Goal: Answer question/provide support: Share knowledge or assist other users

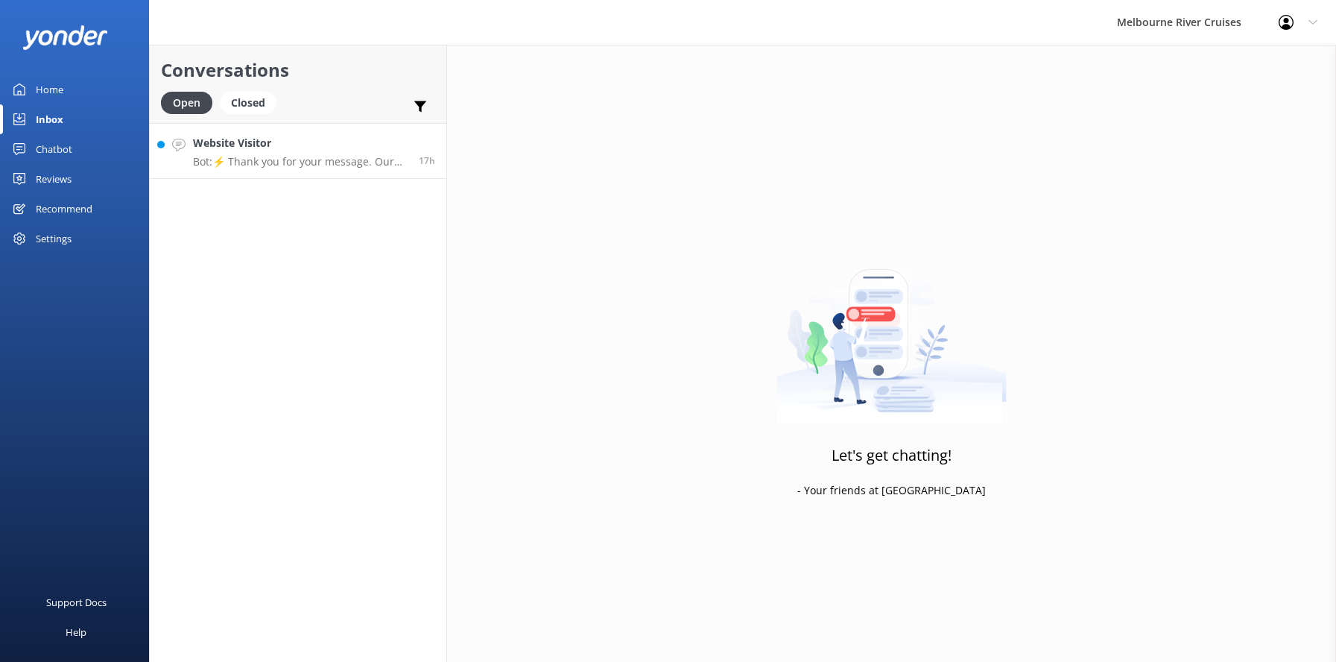
click at [278, 148] on h4 "Website Visitor" at bounding box center [300, 143] width 215 height 16
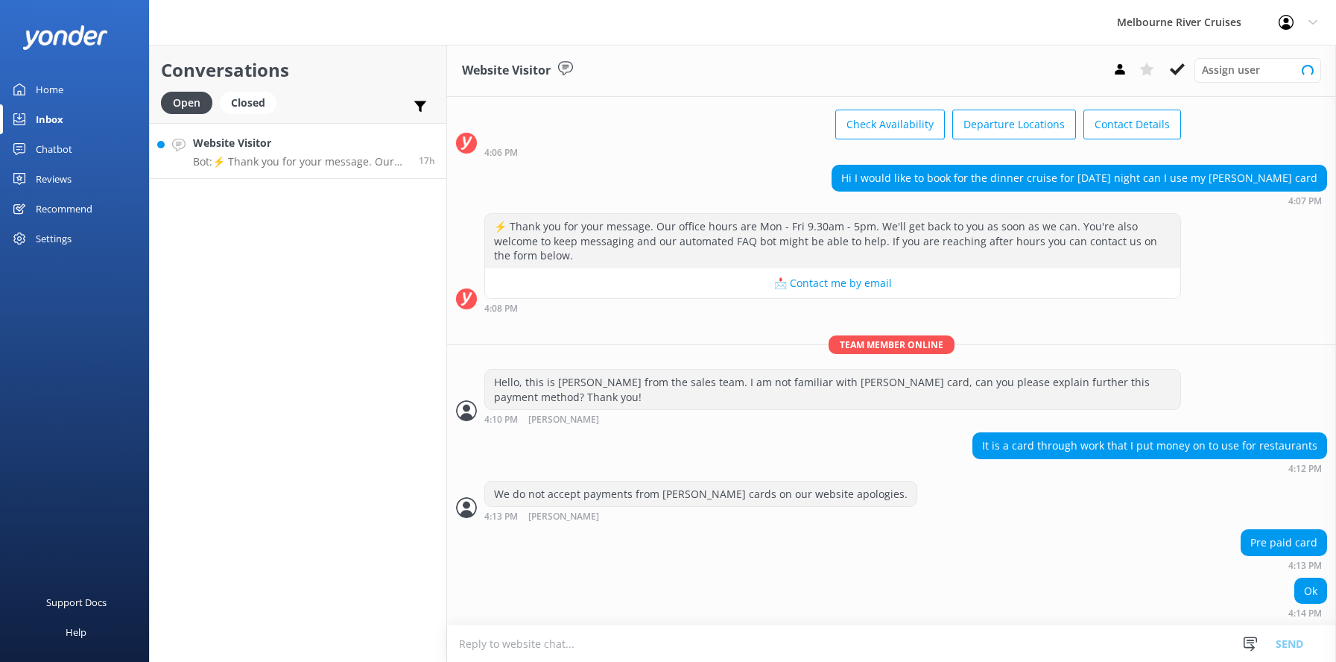
scroll to position [111, 0]
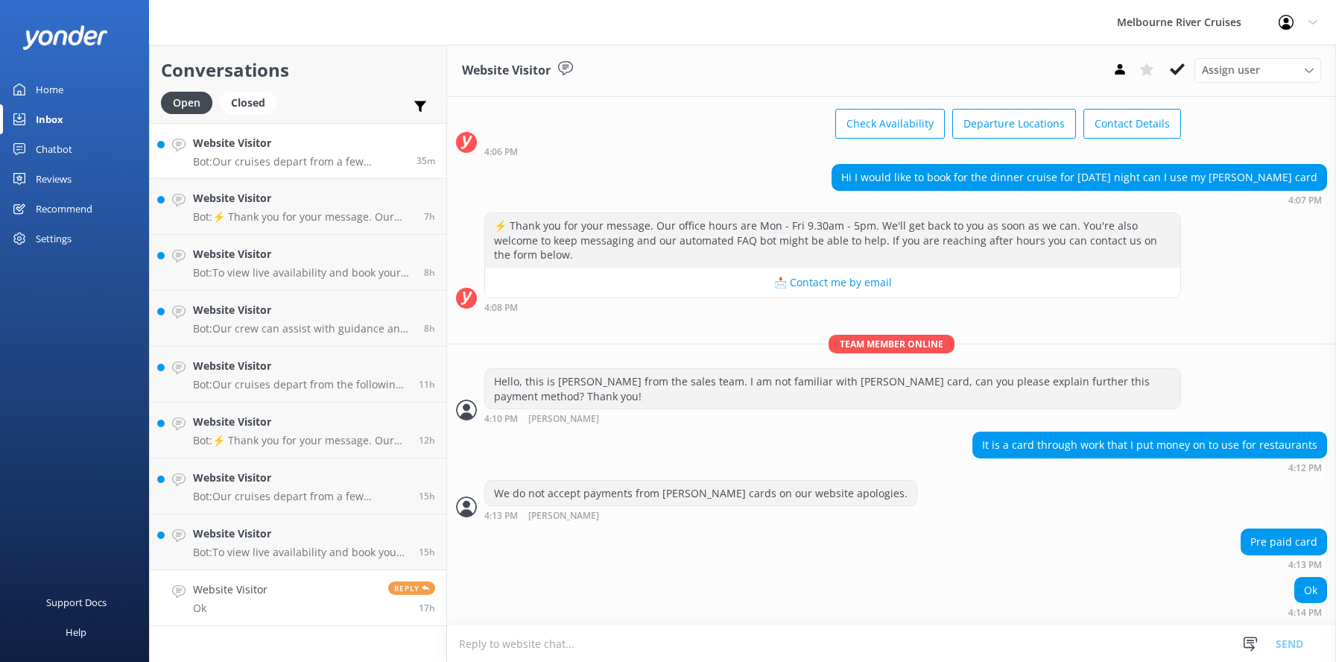
click at [240, 148] on h4 "Website Visitor" at bounding box center [299, 143] width 212 height 16
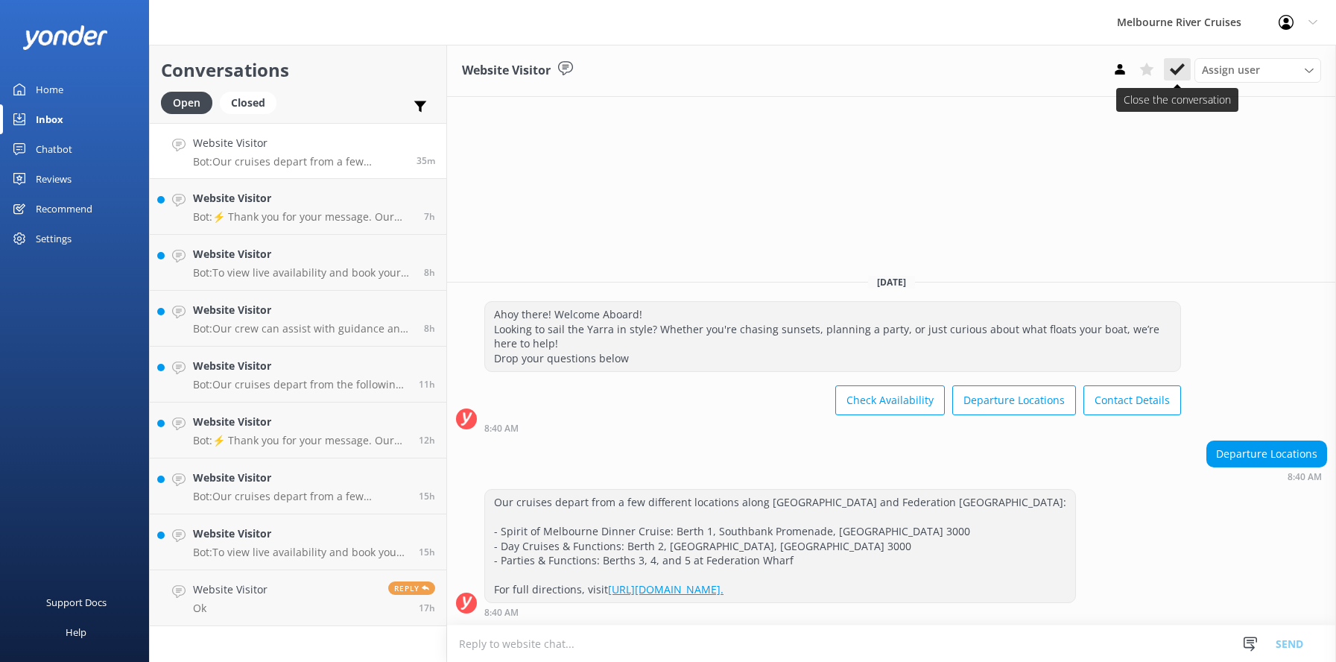
click at [1177, 60] on button at bounding box center [1177, 69] width 27 height 22
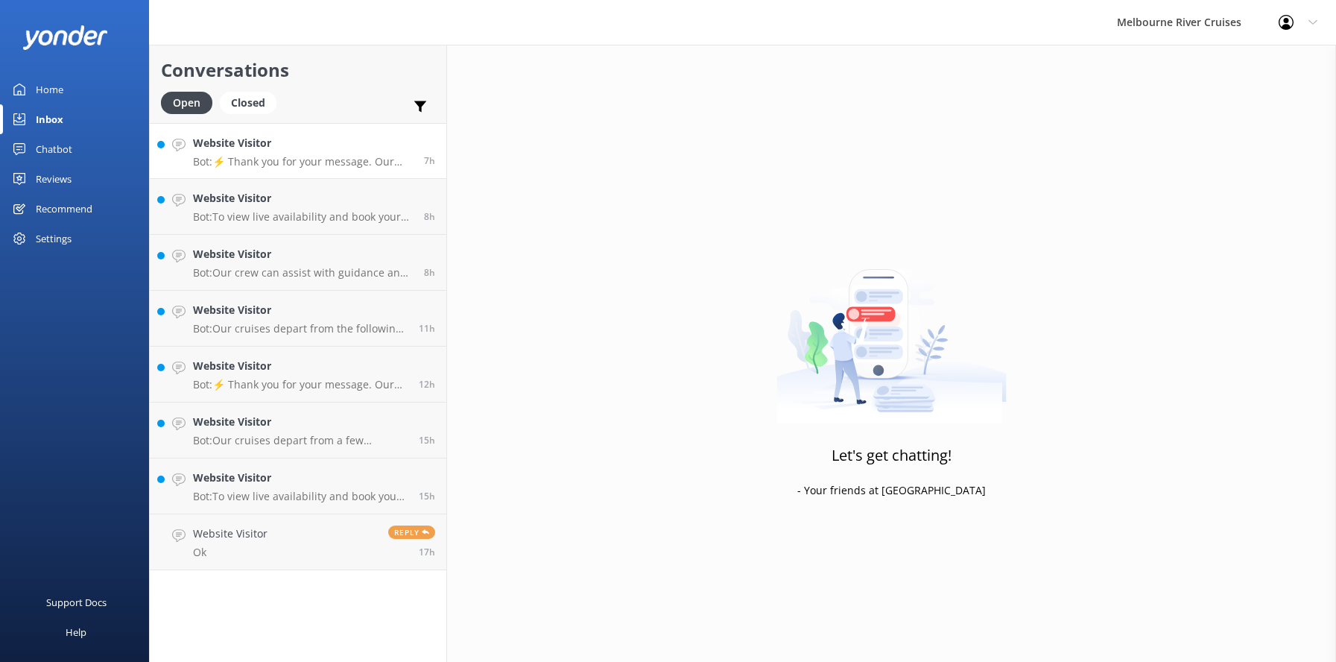
click at [267, 155] on p "Bot: ⚡ Thank you for your message. Our office hours are Mon - Fri 9.30am - 5pm.…" at bounding box center [303, 161] width 220 height 13
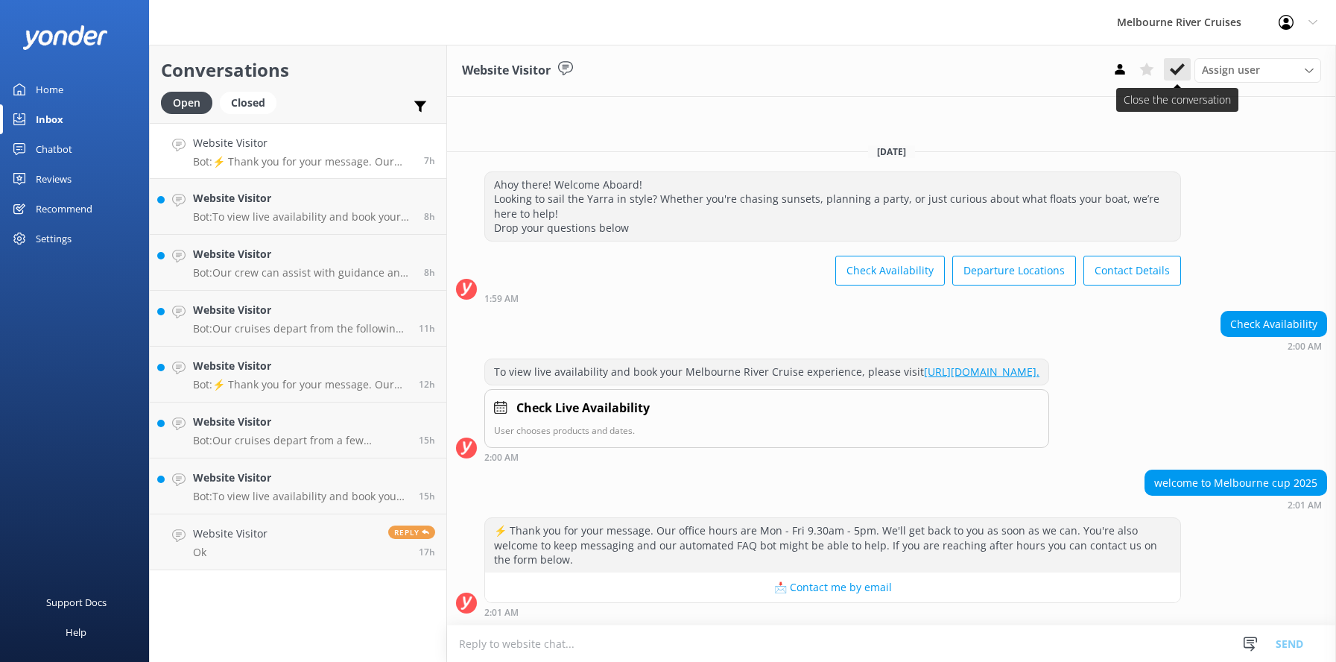
click at [1175, 73] on use at bounding box center [1177, 69] width 15 height 12
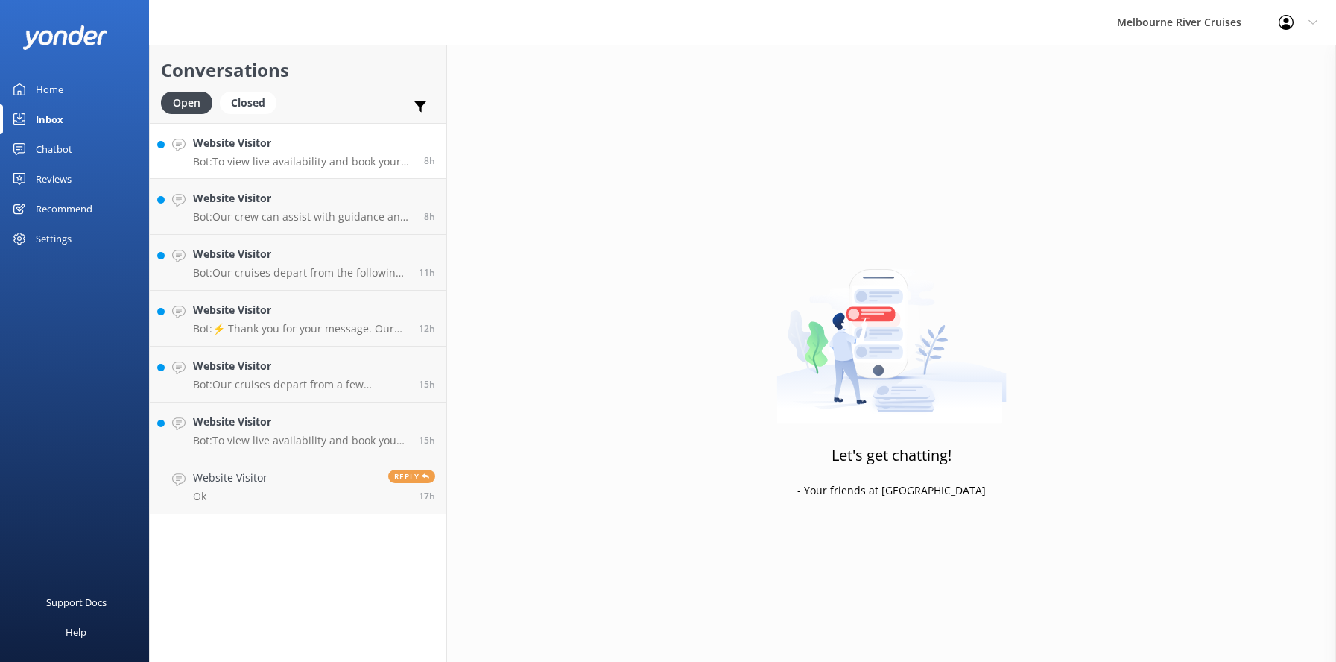
click at [273, 149] on h4 "Website Visitor" at bounding box center [303, 143] width 220 height 16
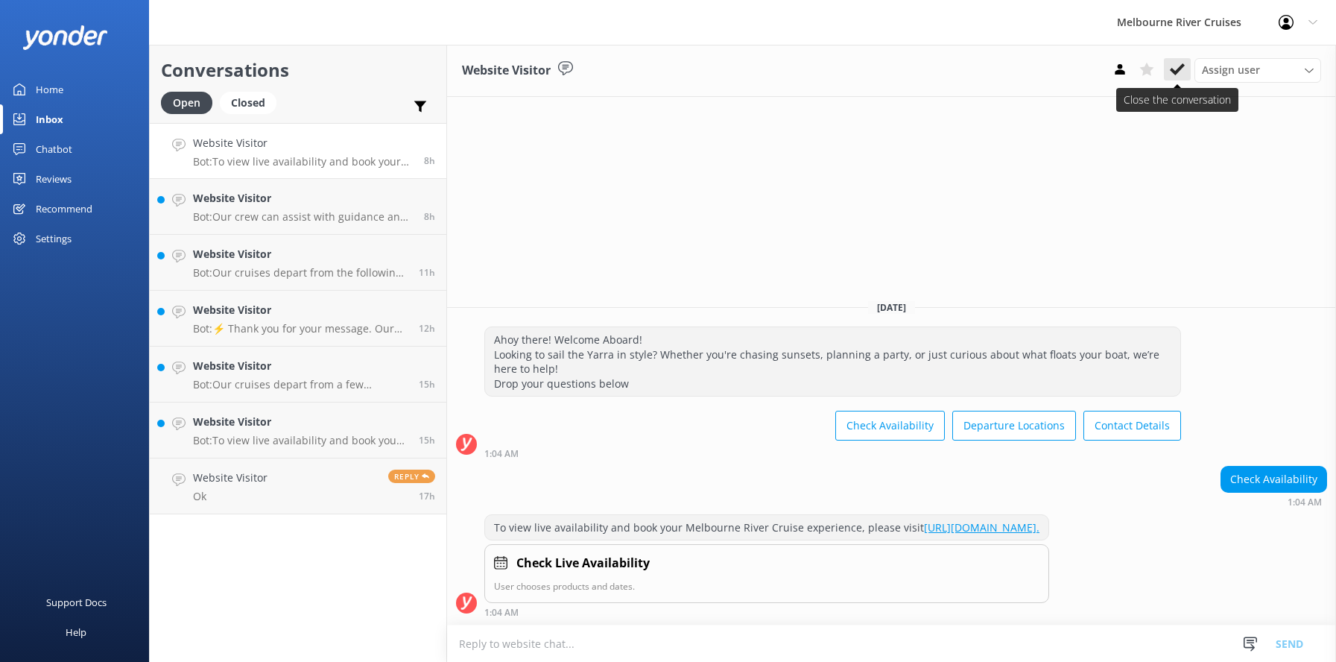
click at [1174, 67] on icon at bounding box center [1177, 69] width 15 height 15
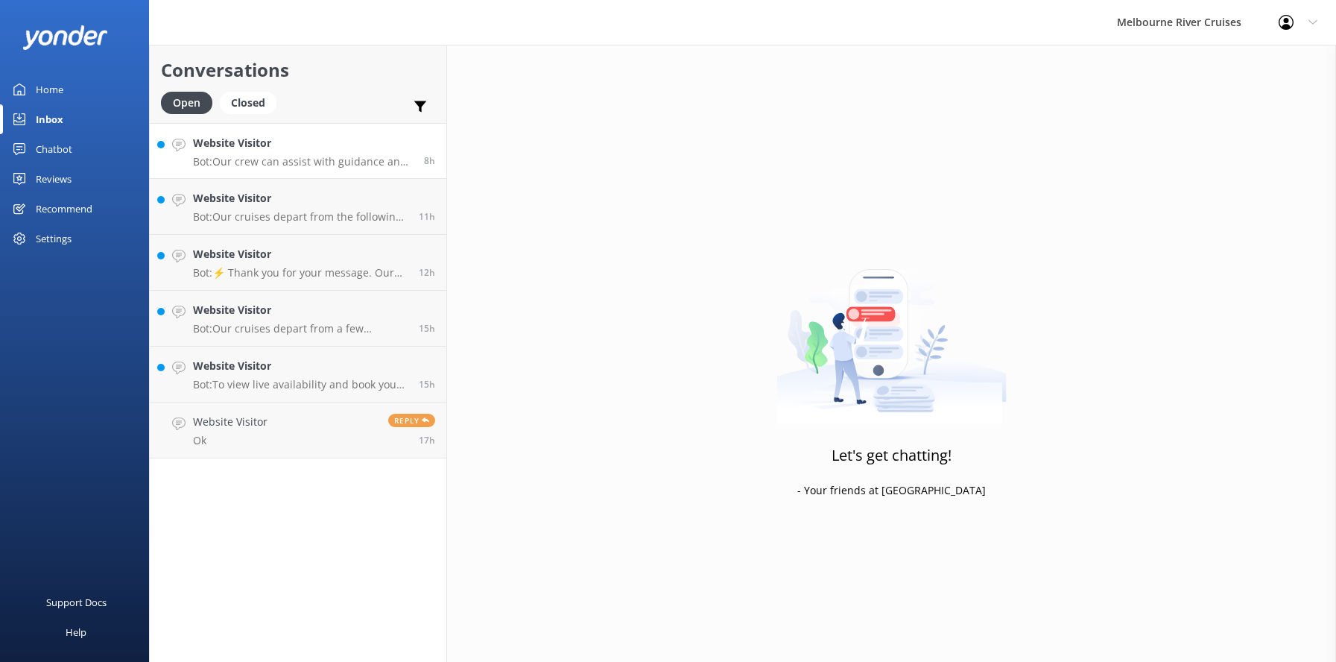
click at [269, 151] on h4 "Website Visitor" at bounding box center [303, 143] width 220 height 16
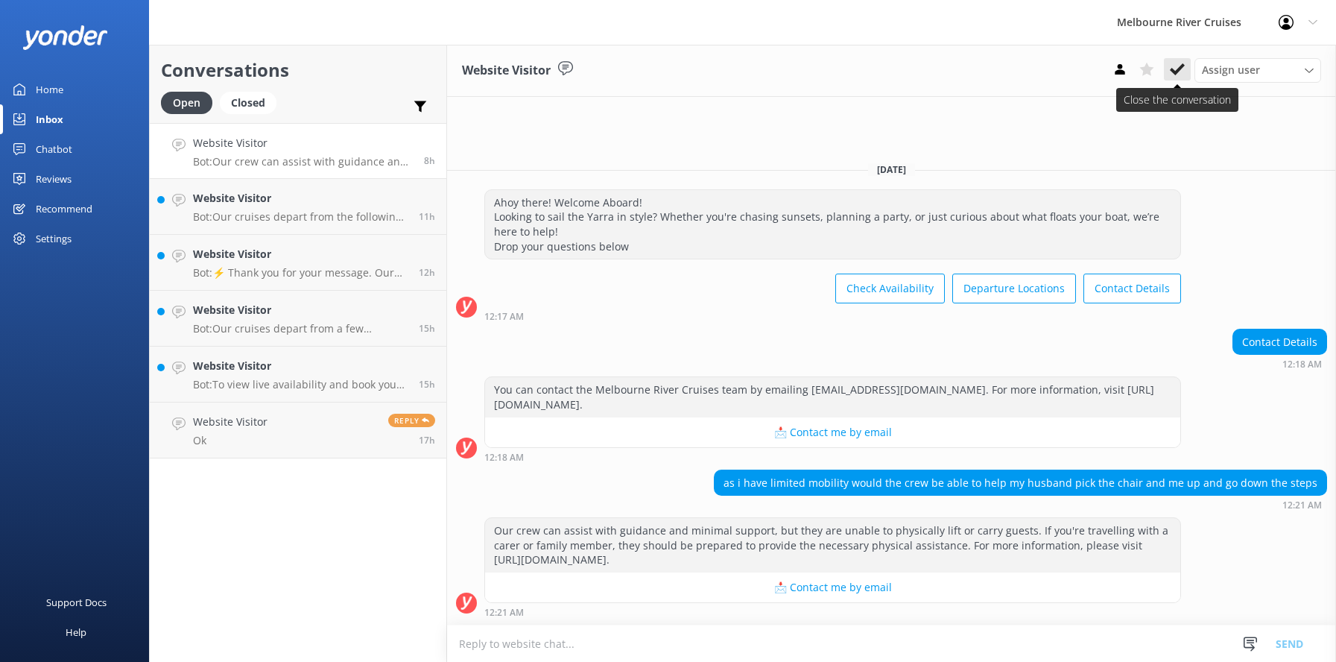
click at [1176, 71] on use at bounding box center [1177, 69] width 15 height 12
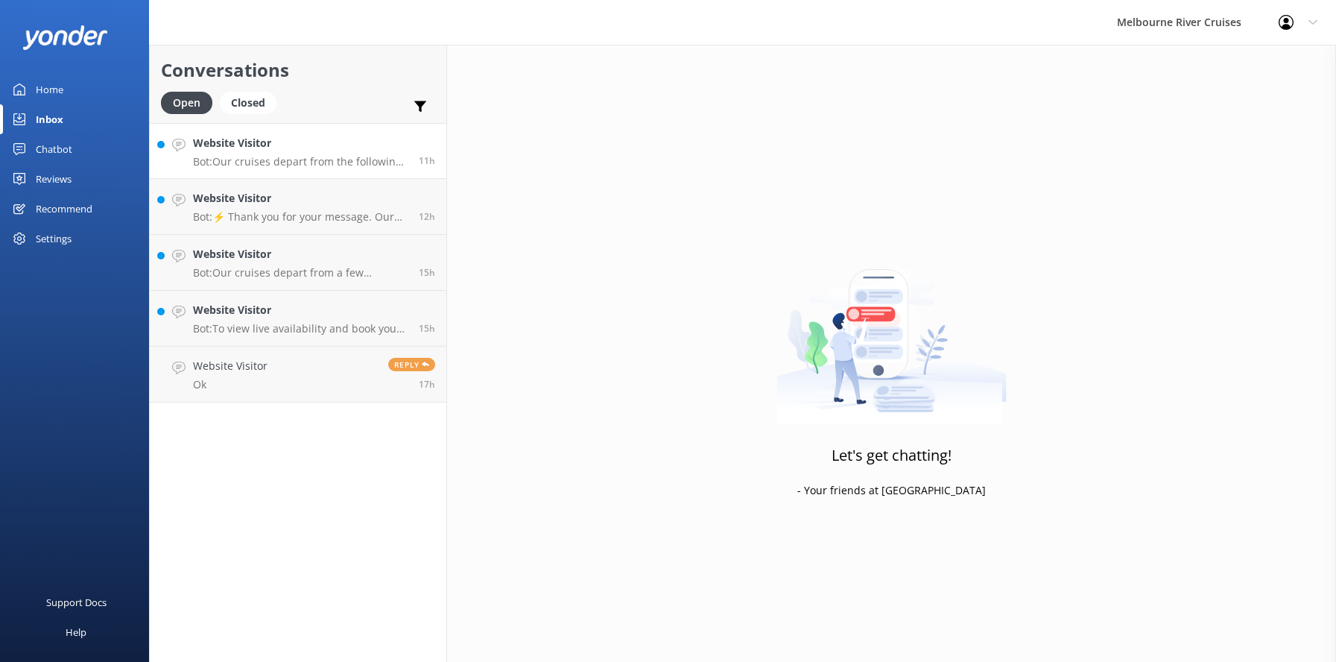
click at [275, 147] on h4 "Website Visitor" at bounding box center [300, 143] width 215 height 16
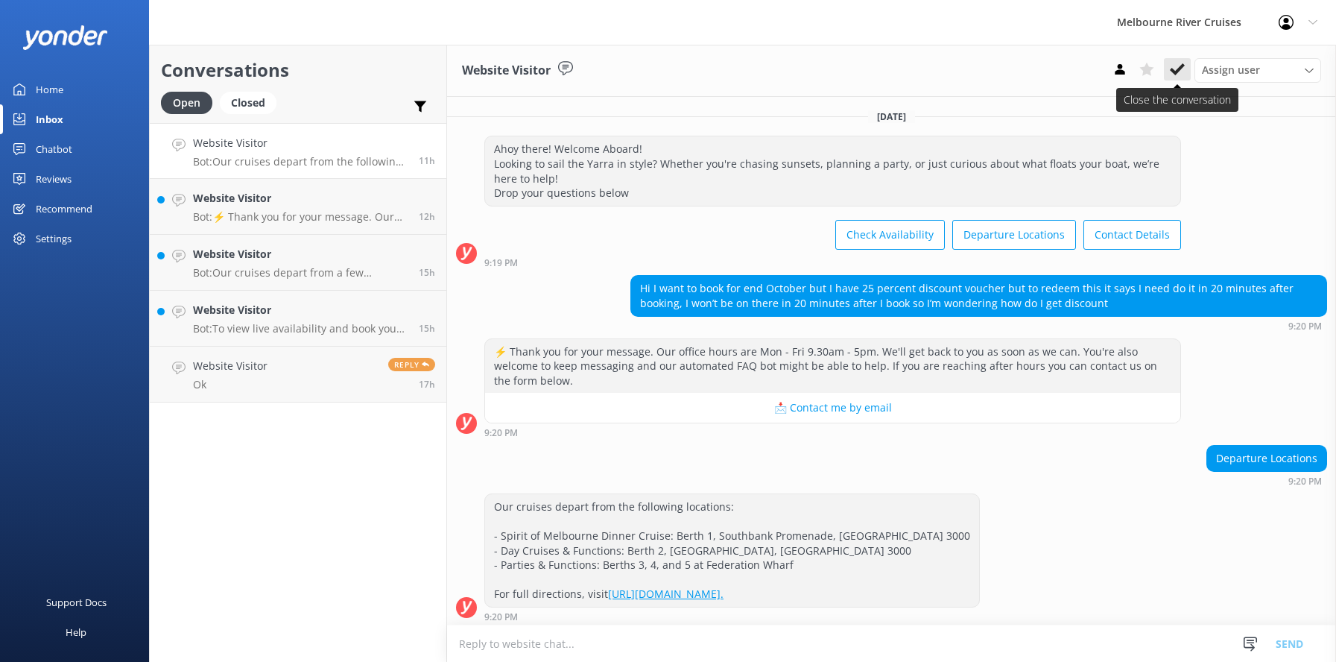
click at [1176, 65] on icon at bounding box center [1177, 69] width 15 height 15
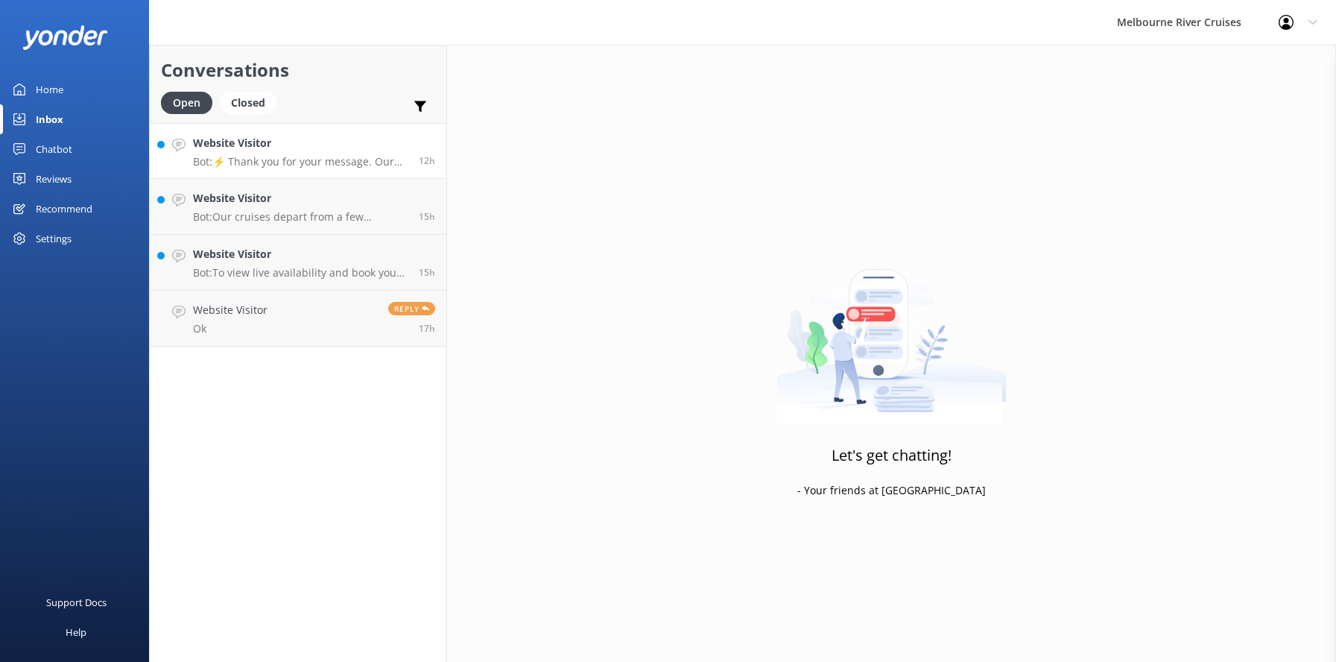
click at [259, 149] on h4 "Website Visitor" at bounding box center [300, 143] width 215 height 16
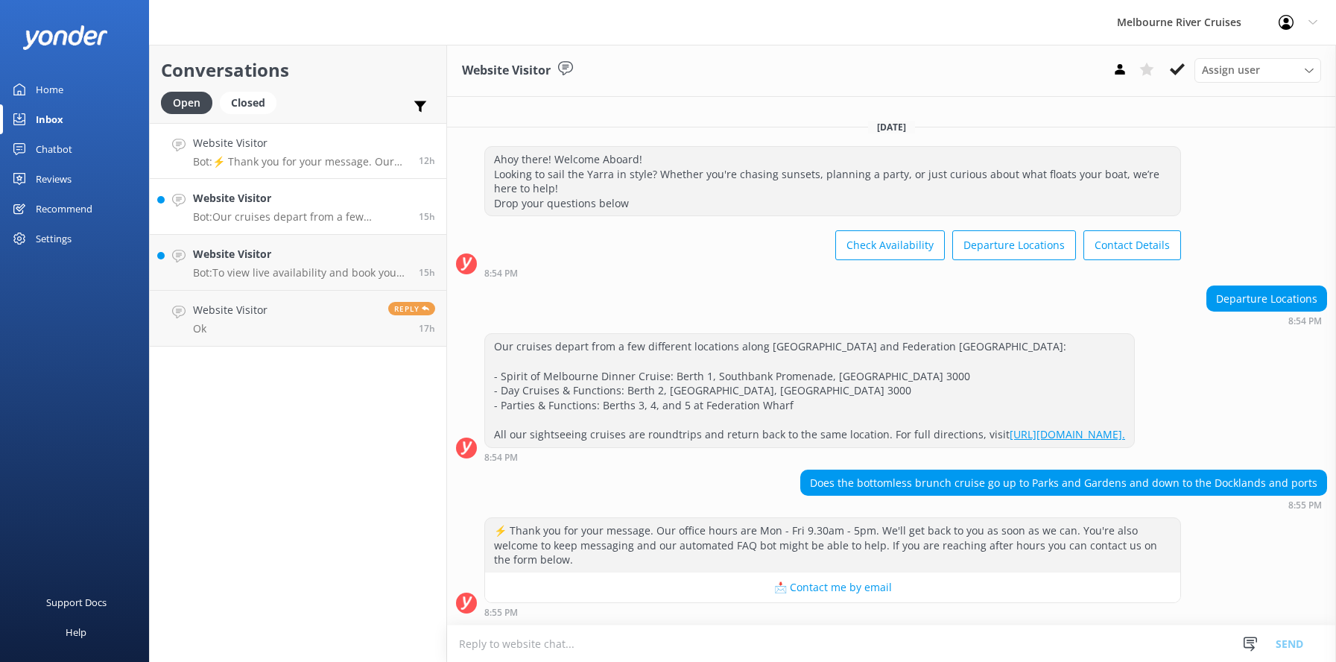
click at [257, 205] on h4 "Website Visitor" at bounding box center [300, 198] width 215 height 16
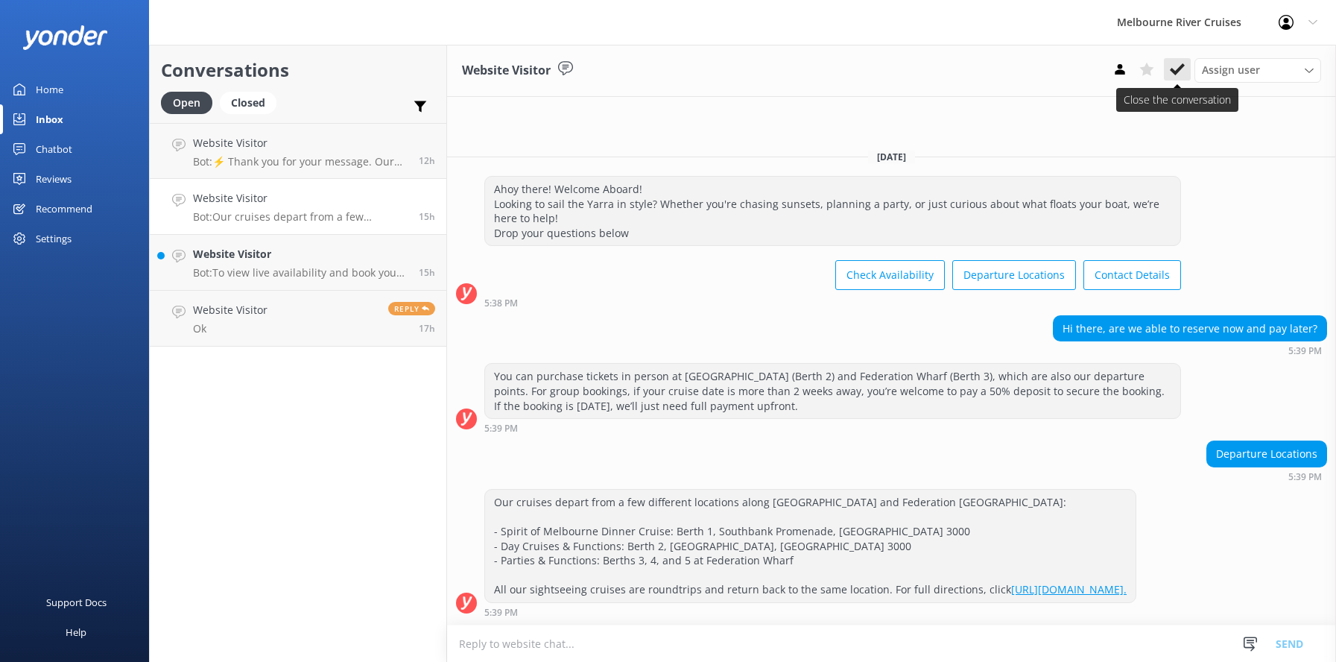
click at [1176, 70] on icon at bounding box center [1177, 69] width 15 height 15
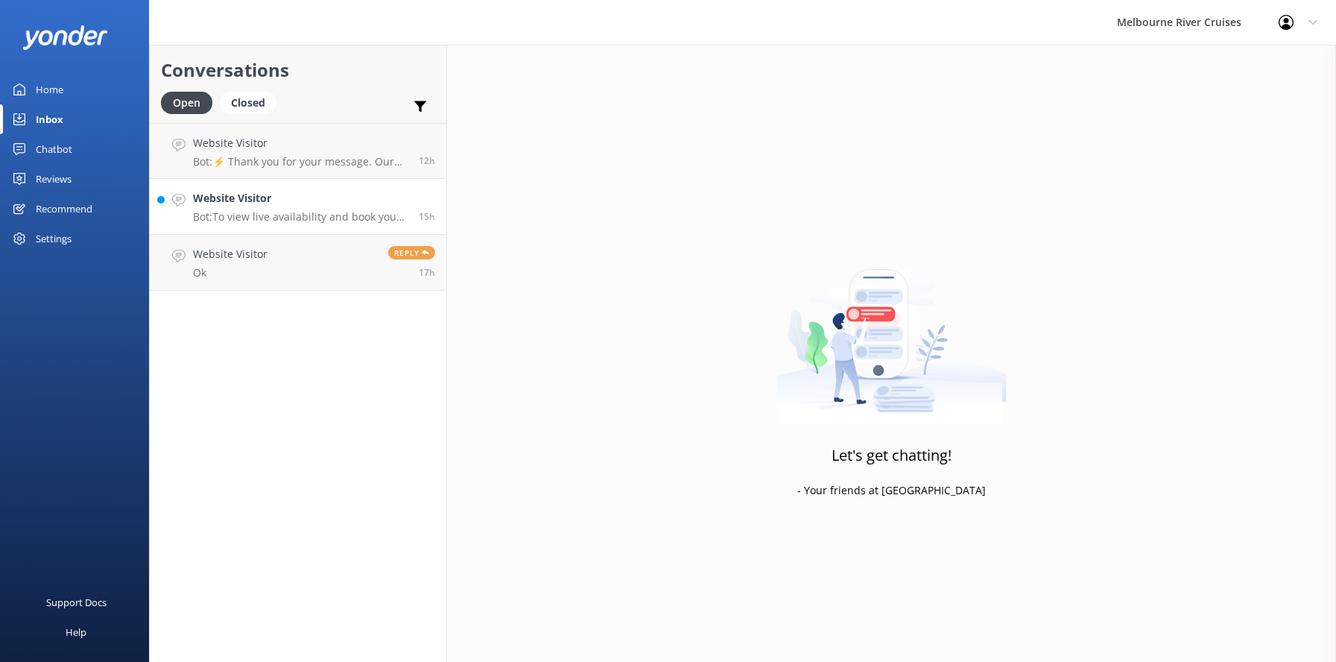
click at [244, 206] on h4 "Website Visitor" at bounding box center [300, 198] width 215 height 16
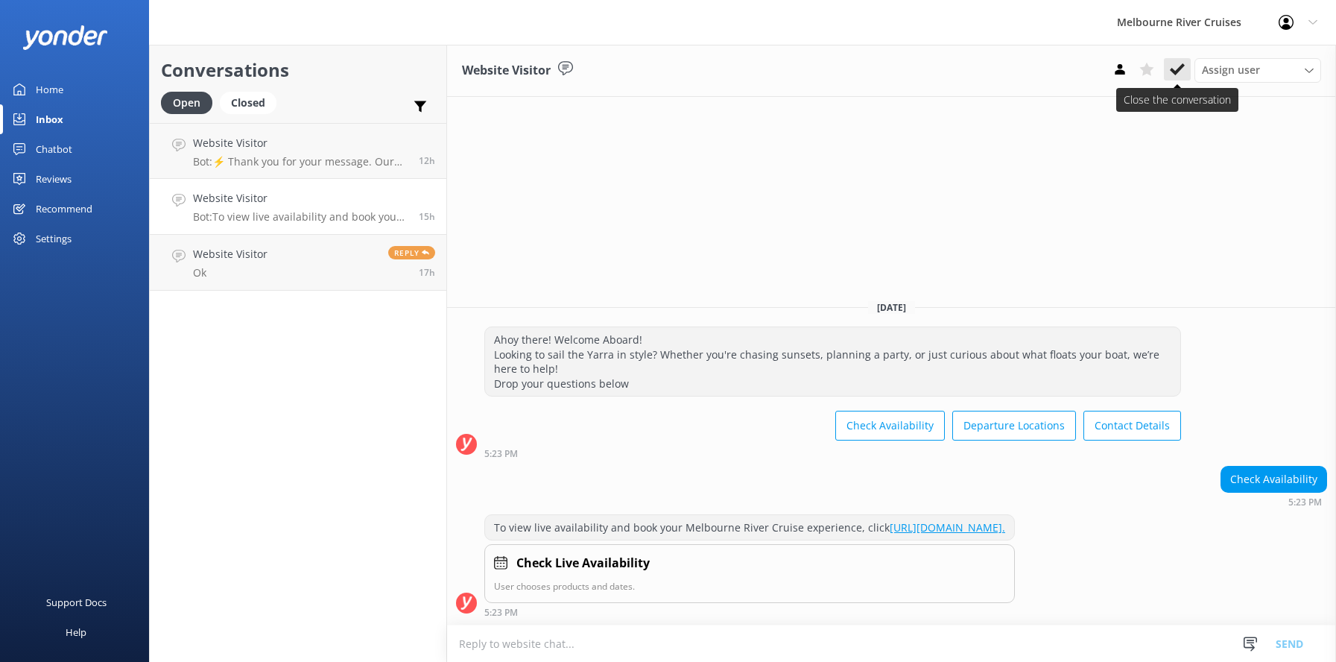
click at [1176, 69] on icon at bounding box center [1177, 69] width 15 height 15
